Goal: Task Accomplishment & Management: Manage account settings

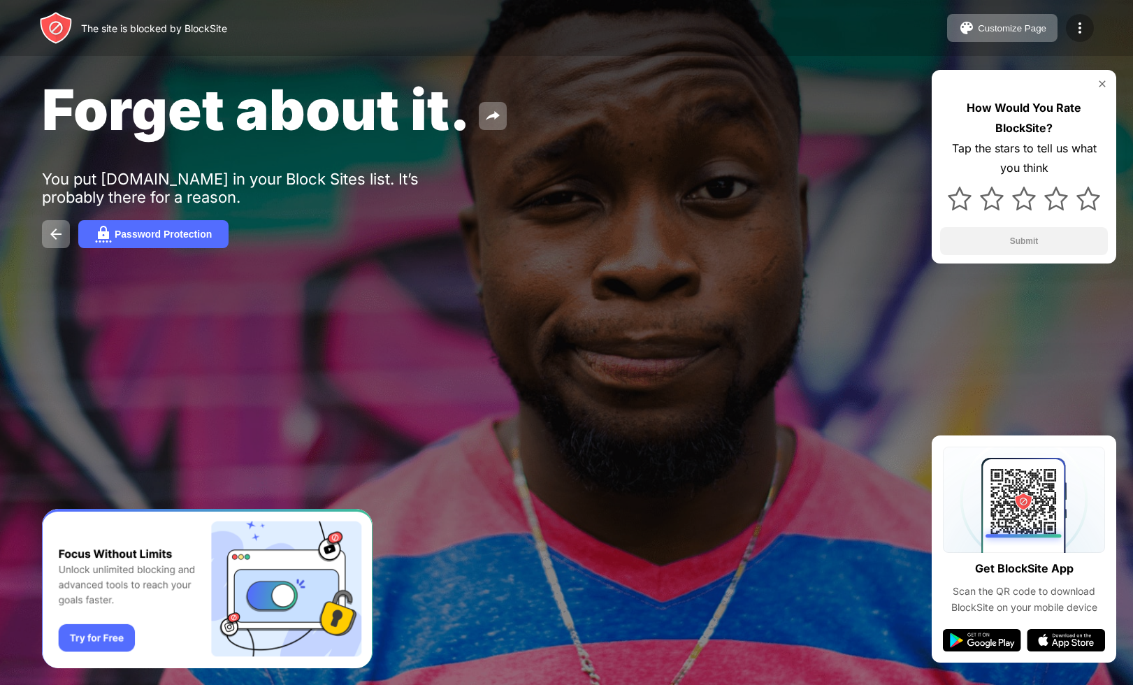
click at [1075, 26] on img at bounding box center [1080, 28] width 17 height 17
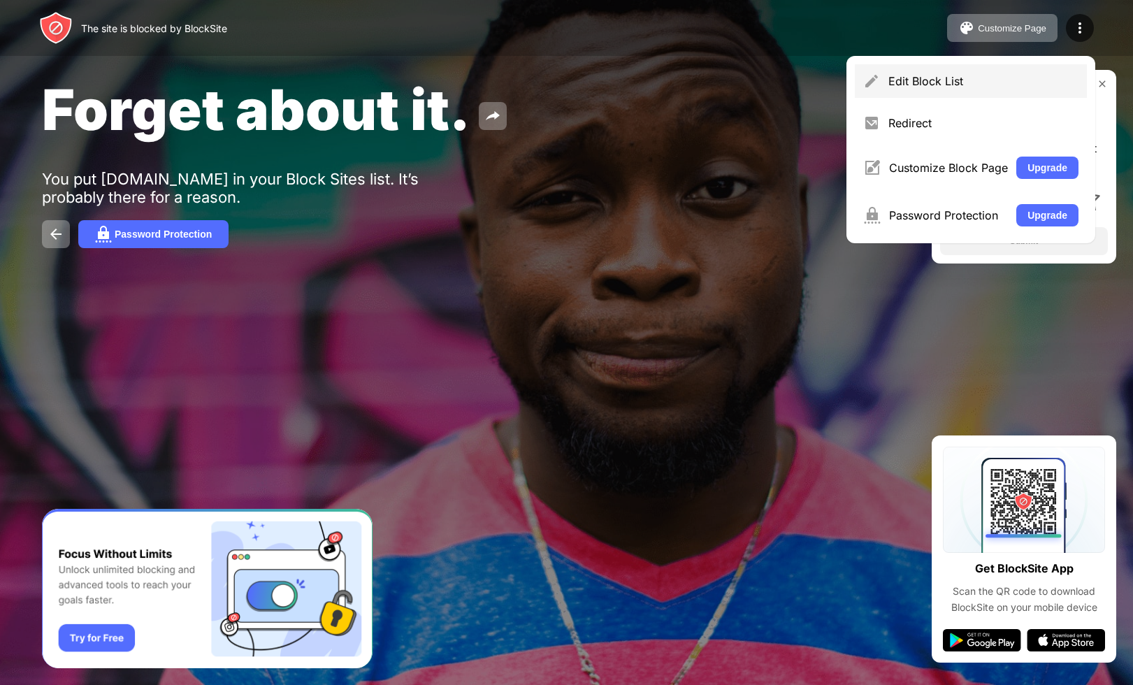
click at [972, 85] on div "Edit Block List" at bounding box center [983, 81] width 190 height 14
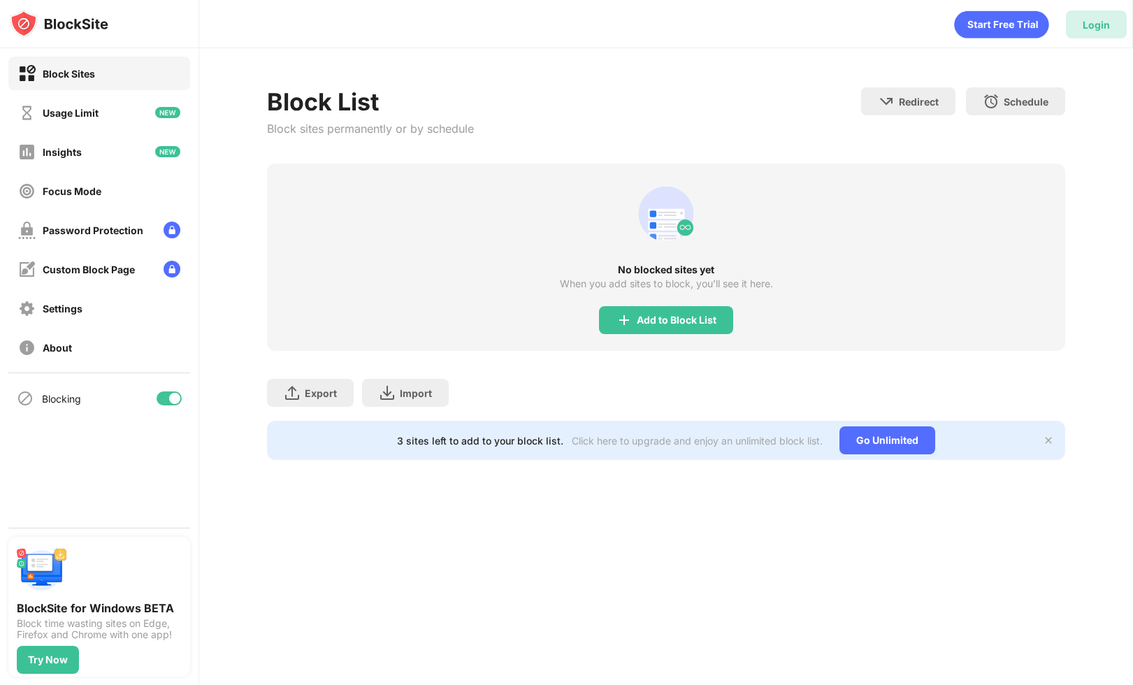
click at [1101, 28] on div "Login" at bounding box center [1096, 25] width 27 height 12
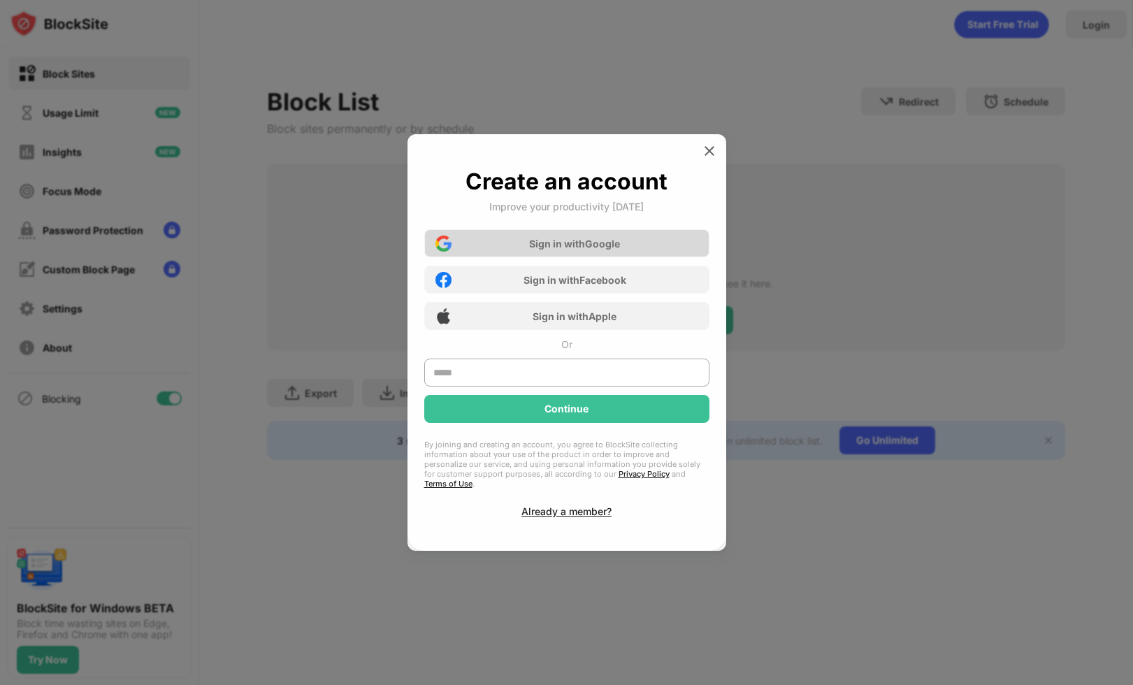
click at [661, 253] on div "Sign in with Google" at bounding box center [566, 243] width 285 height 28
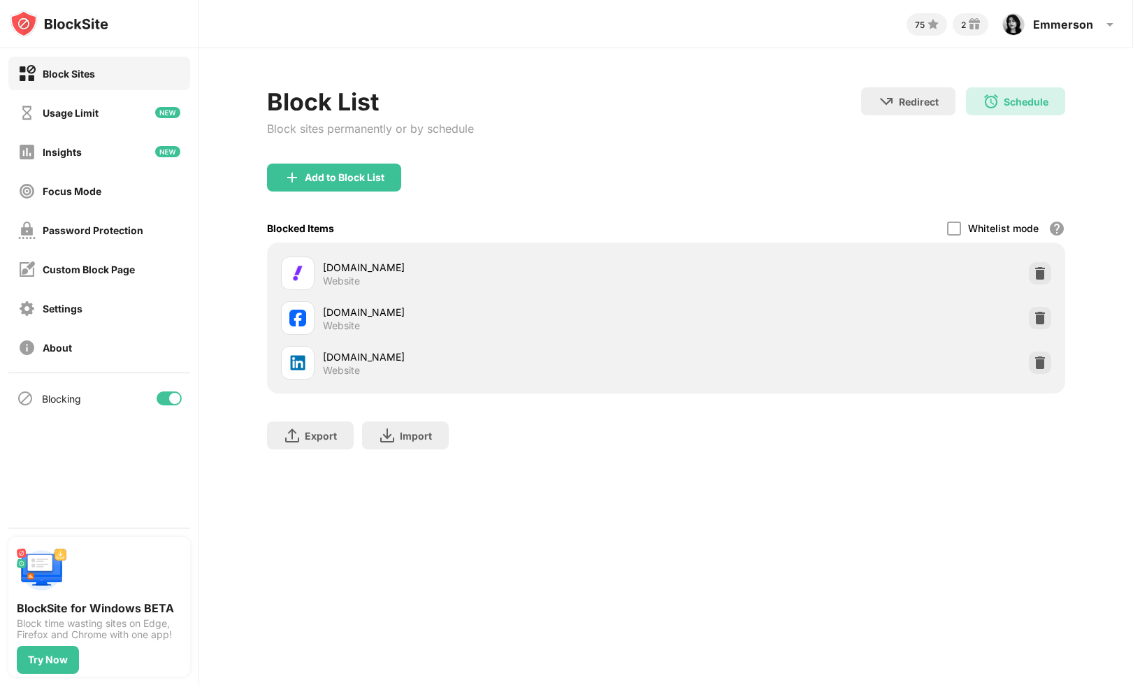
click at [1035, 359] on img at bounding box center [1040, 363] width 14 height 14
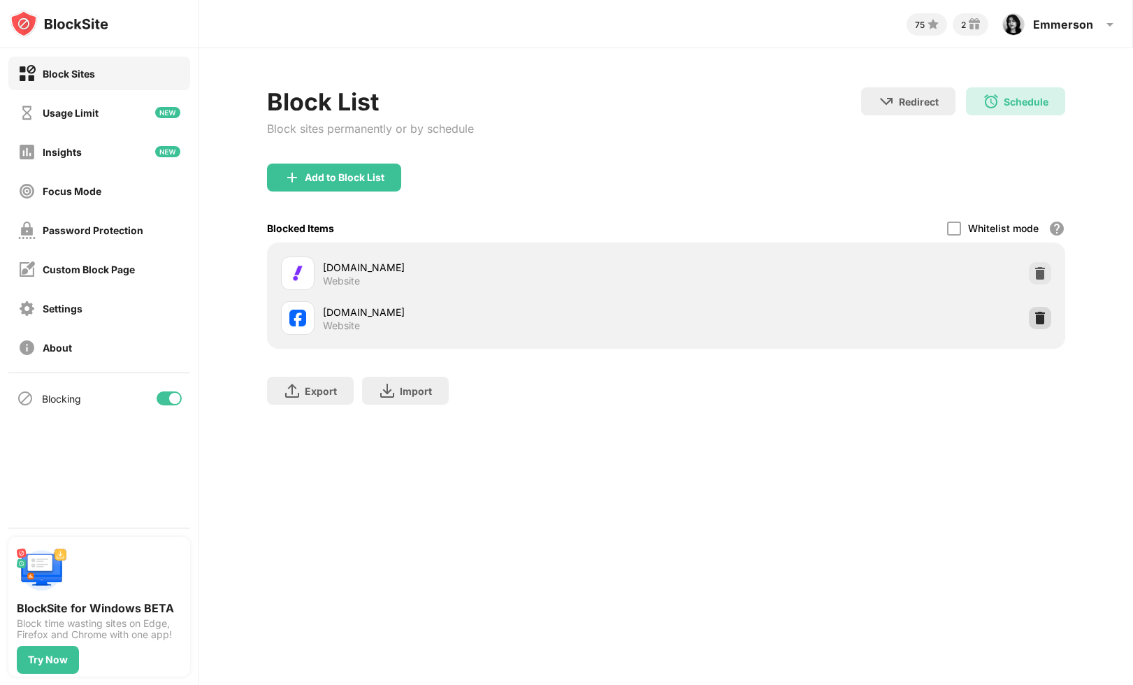
click at [1036, 317] on img at bounding box center [1040, 318] width 14 height 14
